Goal: Task Accomplishment & Management: Manage account settings

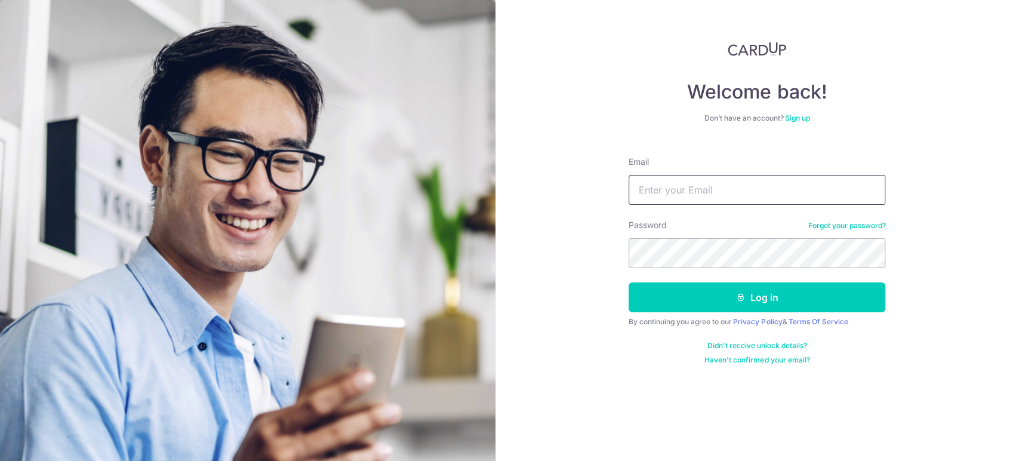
click at [694, 183] on input "Email" at bounding box center [756, 190] width 257 height 30
type input "[PERSON_NAME][EMAIL_ADDRESS][DOMAIN_NAME]"
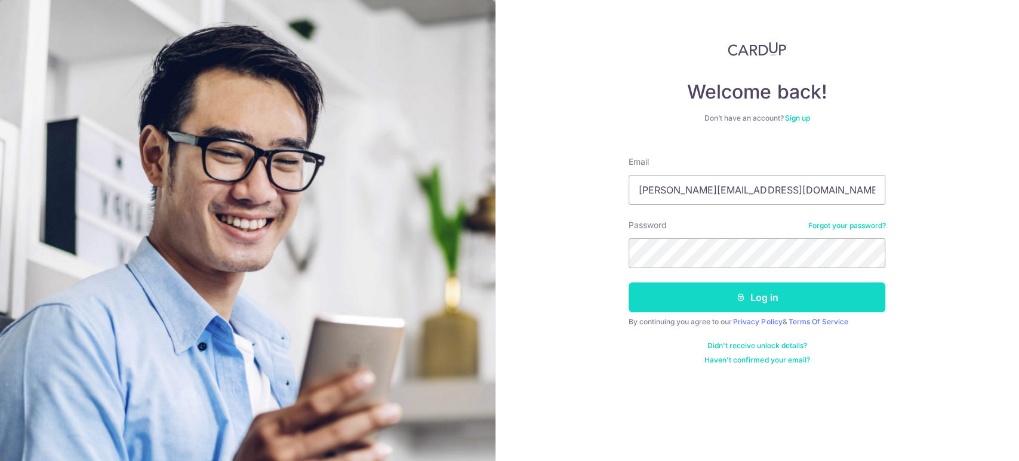
click at [716, 297] on button "Log in" at bounding box center [756, 297] width 257 height 30
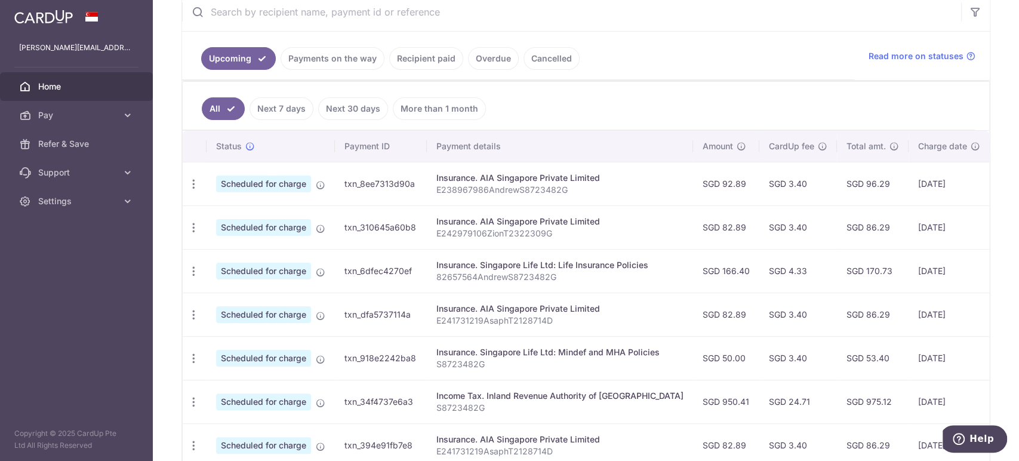
scroll to position [127, 0]
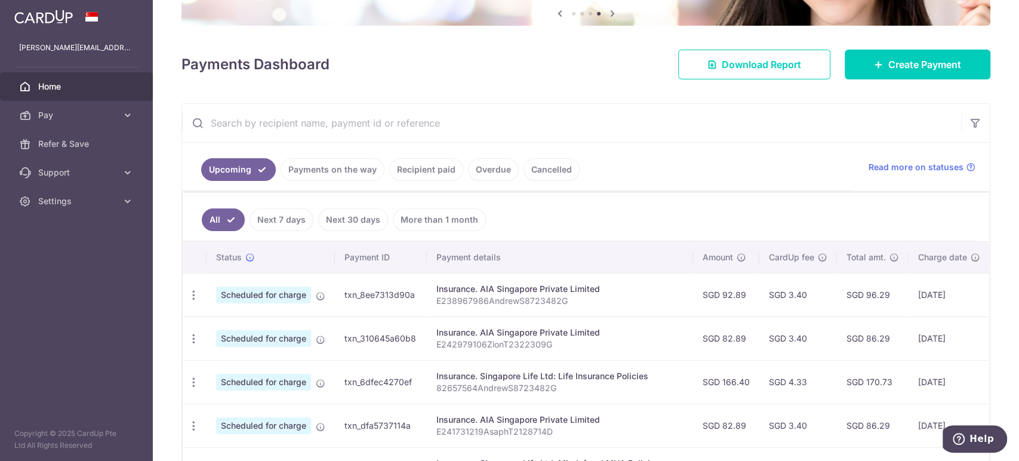
click at [427, 216] on link "More than 1 month" at bounding box center [439, 219] width 93 height 23
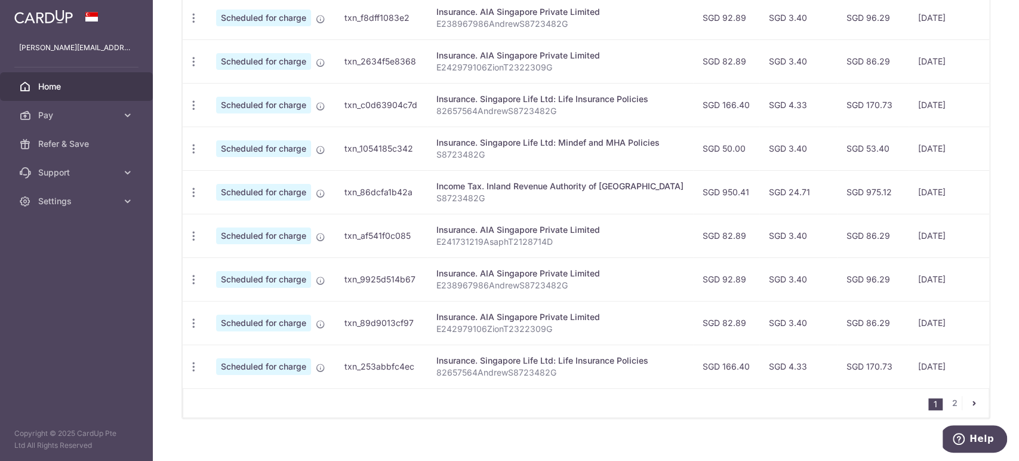
scroll to position [467, 0]
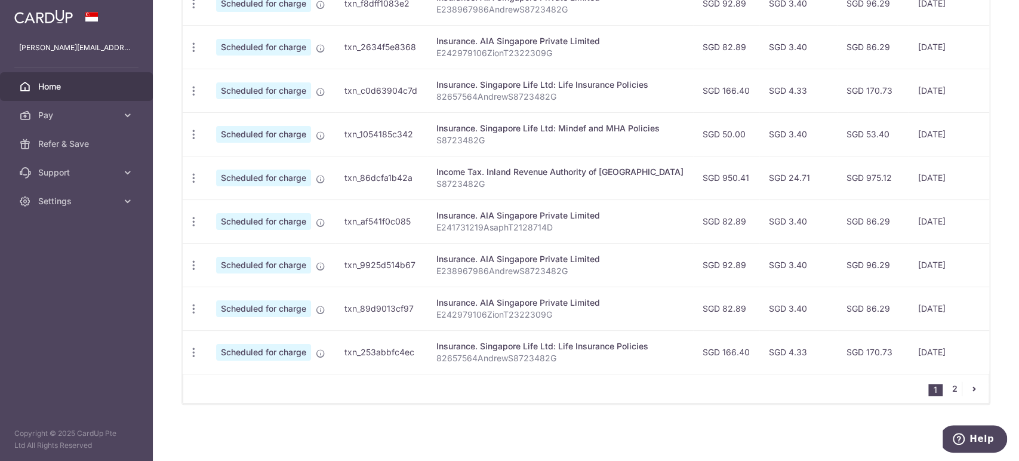
click at [947, 387] on link "2" at bounding box center [954, 388] width 14 height 14
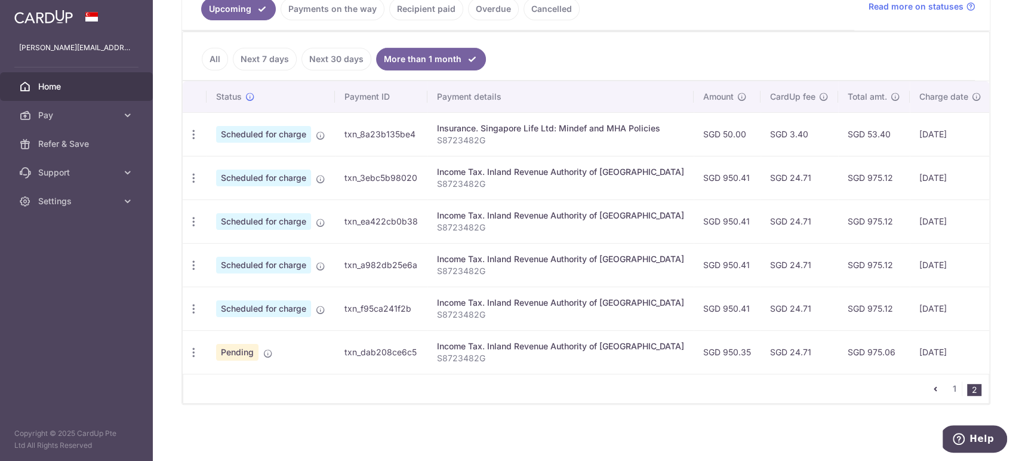
scroll to position [292, 0]
click at [192, 348] on icon "button" at bounding box center [193, 352] width 13 height 13
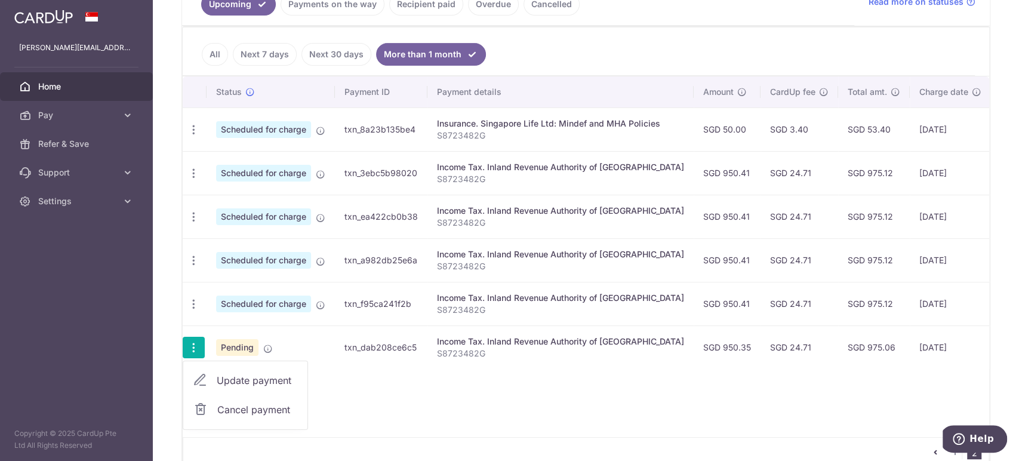
click at [260, 405] on span "Cancel payment" at bounding box center [257, 409] width 80 height 14
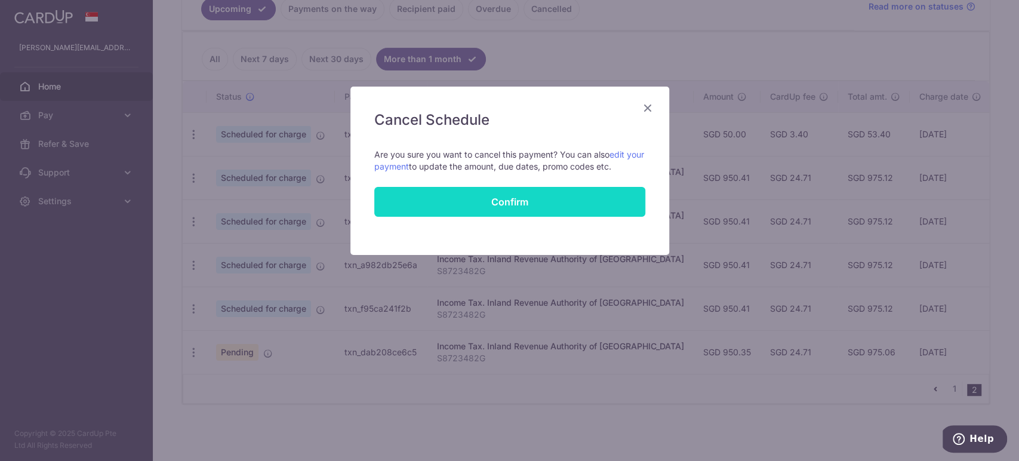
click at [506, 204] on button "Confirm" at bounding box center [509, 202] width 271 height 30
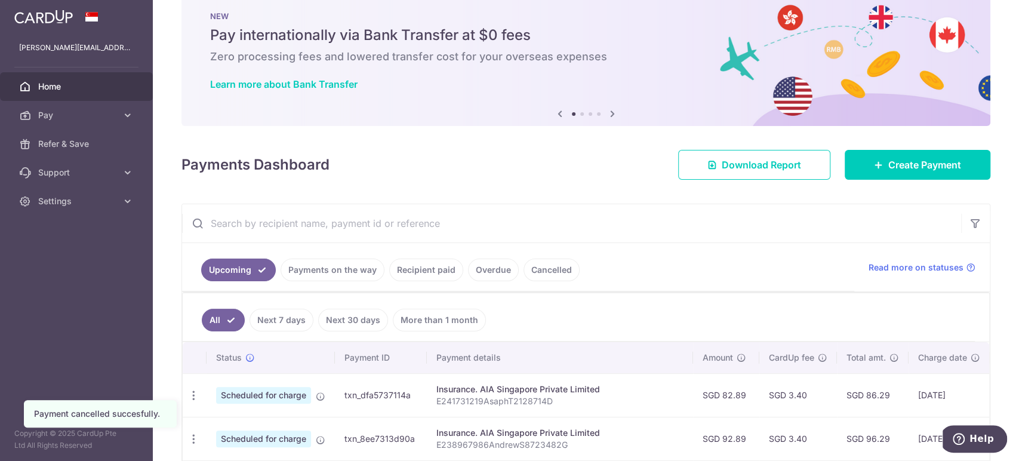
scroll to position [24, 0]
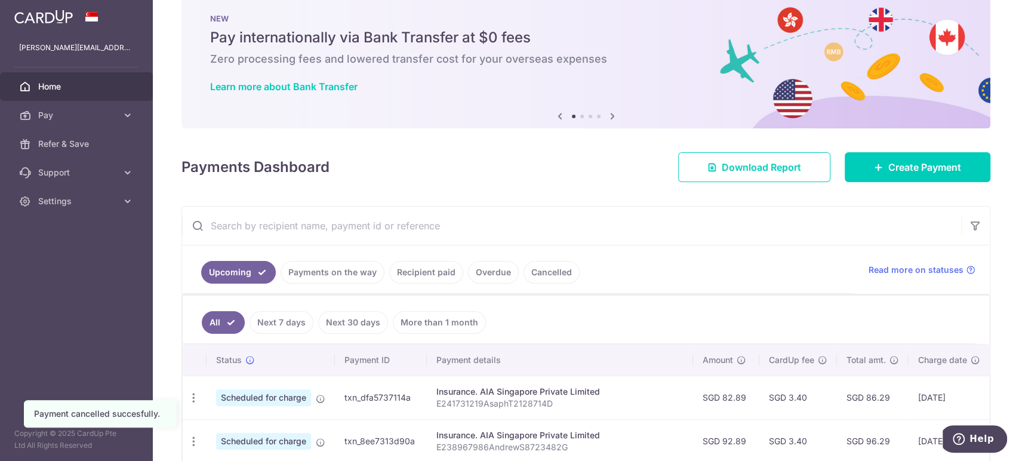
click at [424, 317] on link "More than 1 month" at bounding box center [439, 322] width 93 height 23
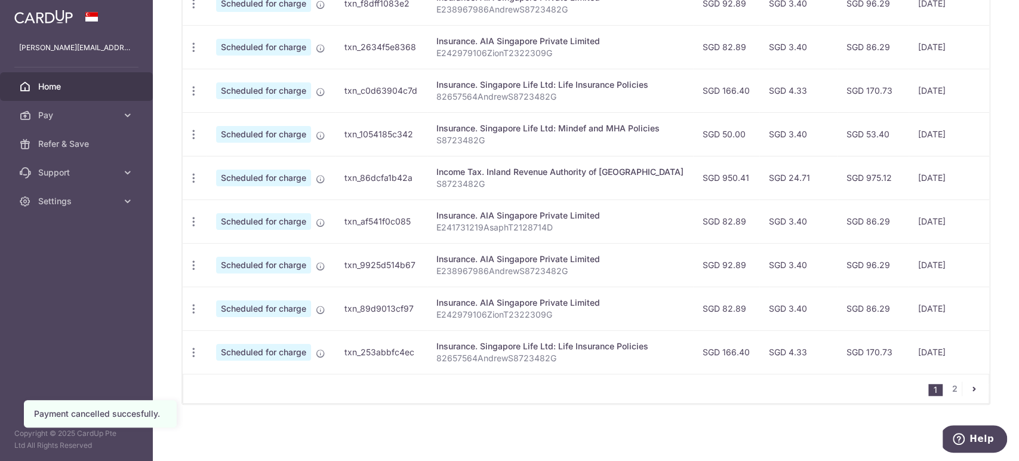
scroll to position [467, 0]
click at [950, 391] on link "2" at bounding box center [954, 388] width 14 height 14
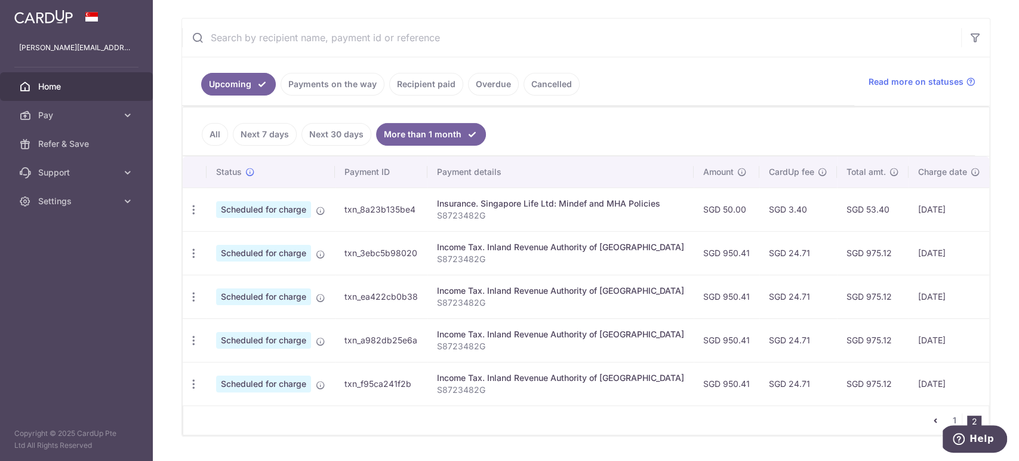
scroll to position [249, 0]
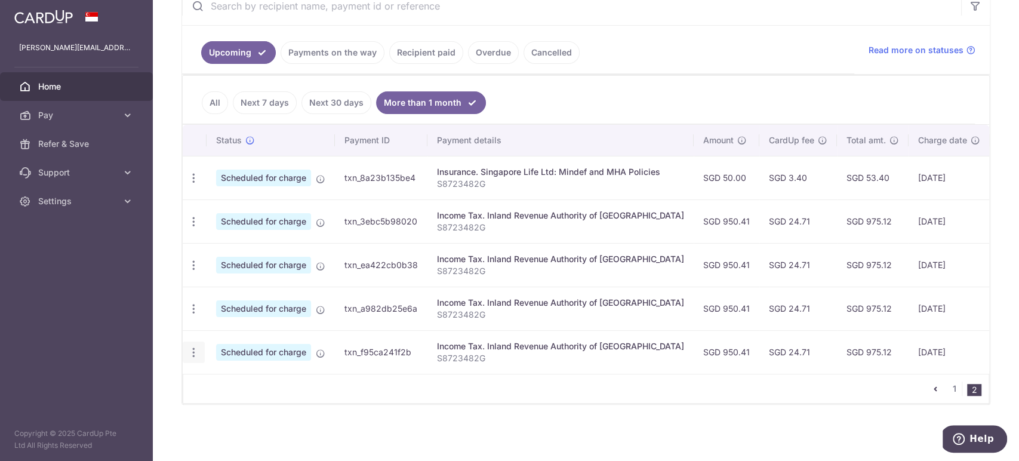
click at [201, 348] on div "Update payment Cancel payment" at bounding box center [194, 352] width 22 height 22
click at [197, 347] on icon "button" at bounding box center [193, 352] width 13 height 13
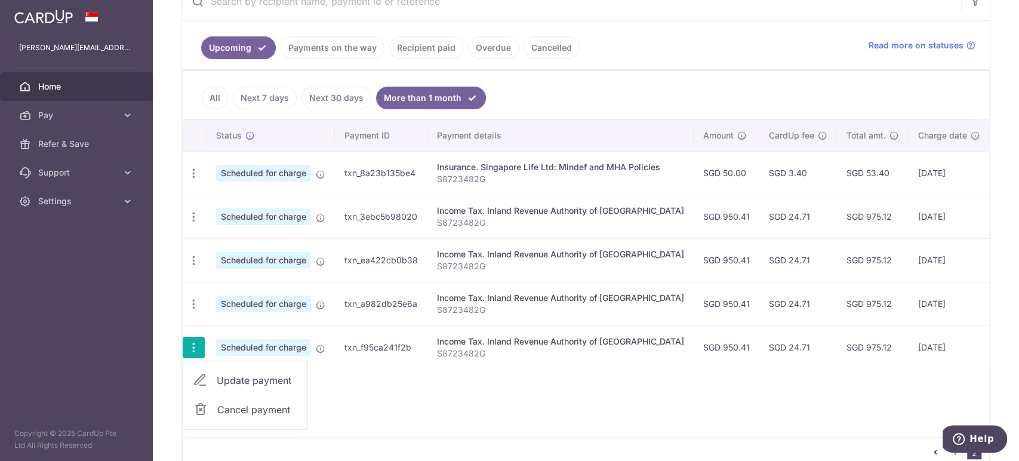
click at [250, 380] on span "Update payment" at bounding box center [257, 380] width 81 height 14
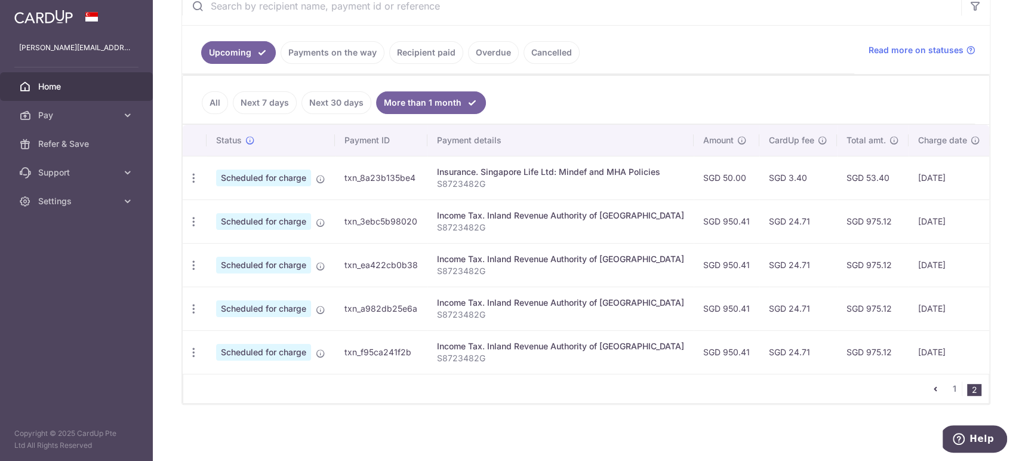
radio input "true"
type input "950.41"
type input "[DATE]"
type input "S8723482G"
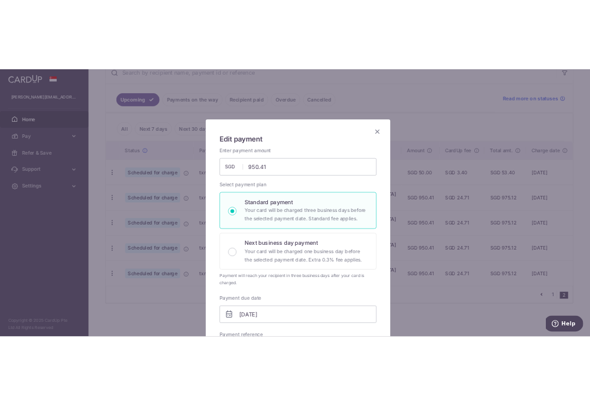
scroll to position [0, 0]
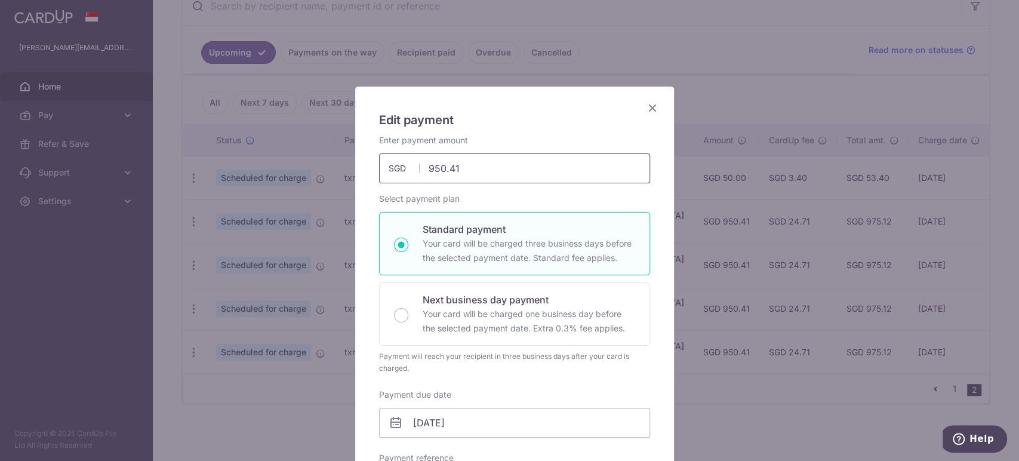
click at [454, 166] on input "950.41" at bounding box center [514, 168] width 271 height 30
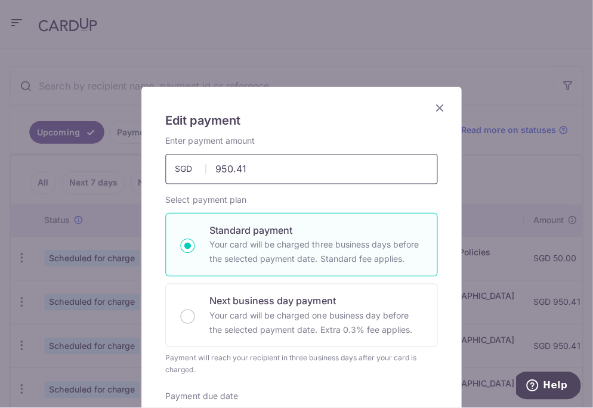
scroll to position [282, 0]
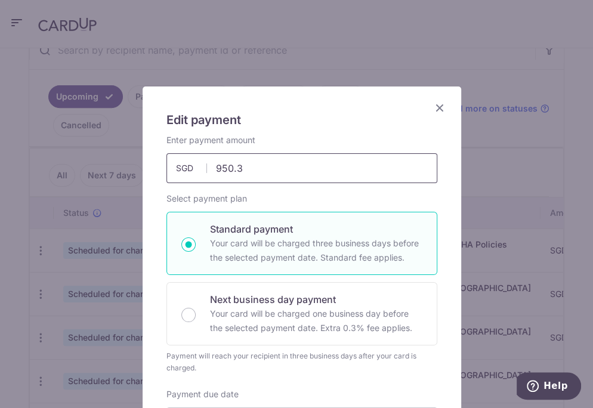
type input "950.35"
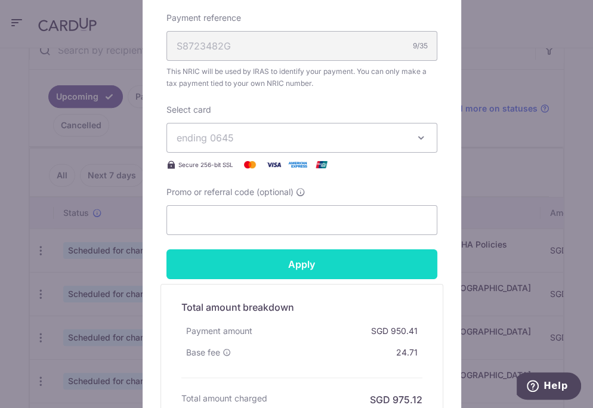
scroll to position [442, 0]
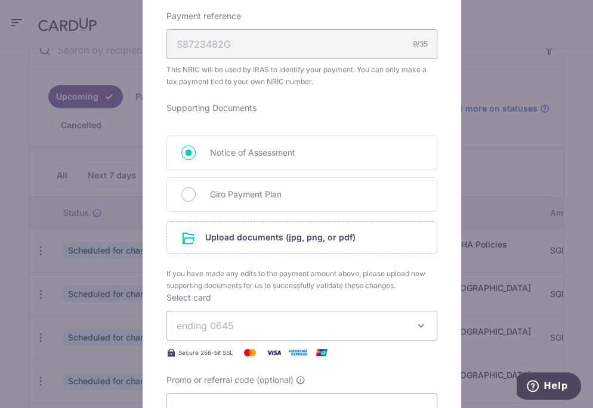
click at [359, 267] on form "By clicking apply, you will make changes to all payments to Inland Revenue Auth…" at bounding box center [301, 149] width 271 height 912
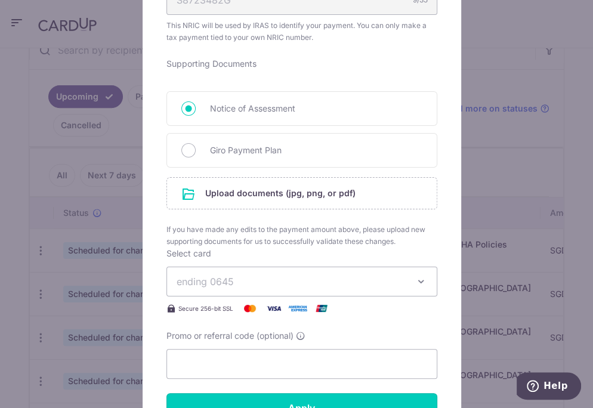
scroll to position [553, 0]
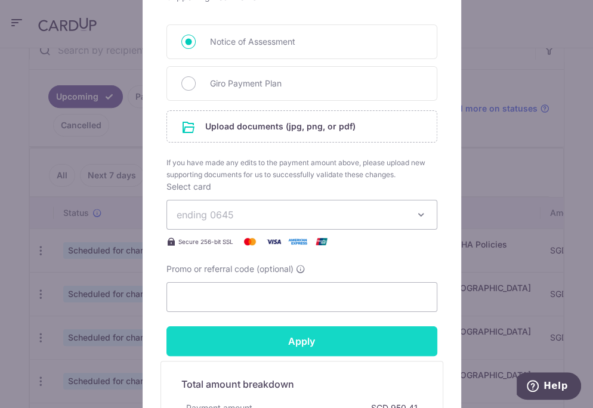
click at [320, 337] on input "Apply" at bounding box center [301, 341] width 271 height 30
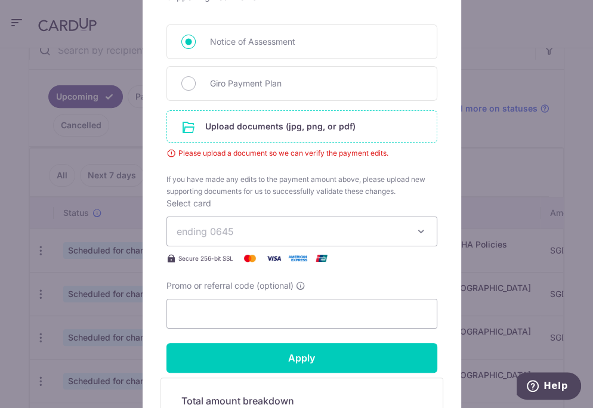
click at [291, 123] on input "file" at bounding box center [302, 126] width 270 height 31
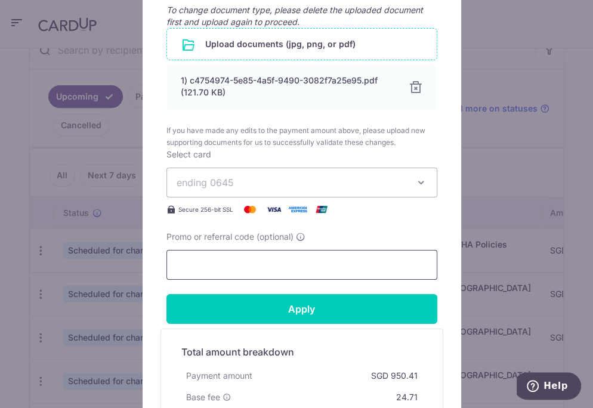
scroll to position [663, 0]
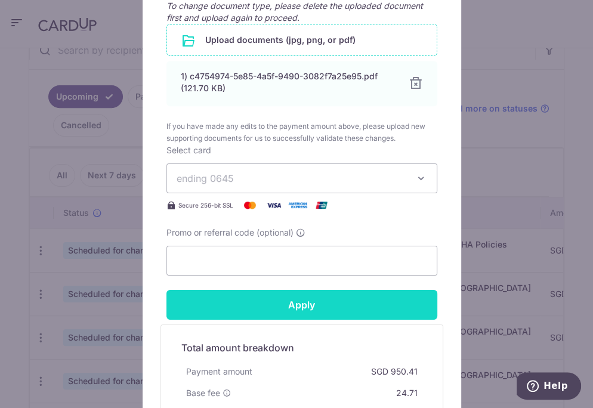
click at [298, 304] on input "Apply" at bounding box center [301, 305] width 271 height 30
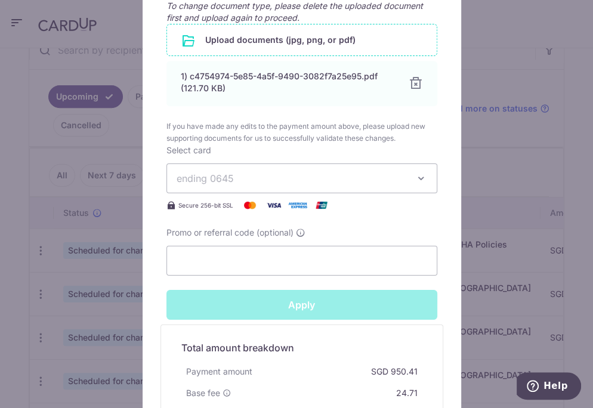
type input "Successfully Applied"
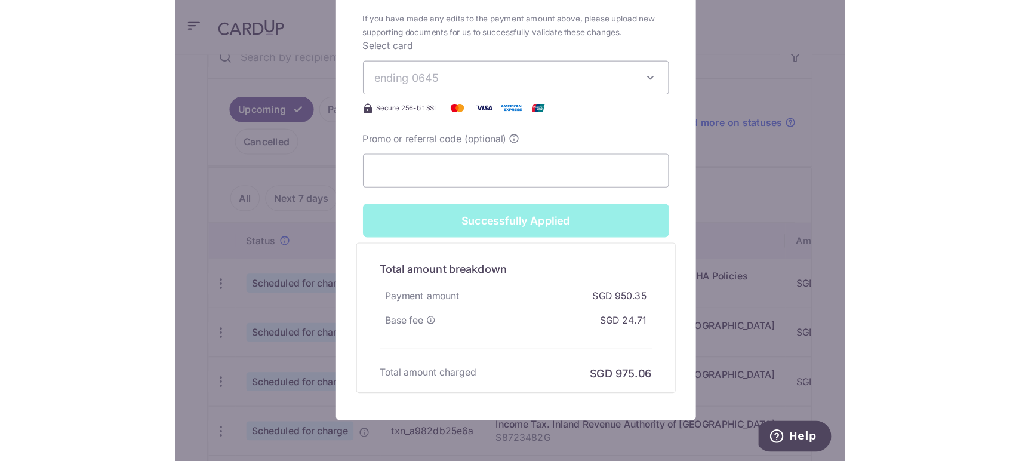
scroll to position [235, 0]
